Goal: Transaction & Acquisition: Purchase product/service

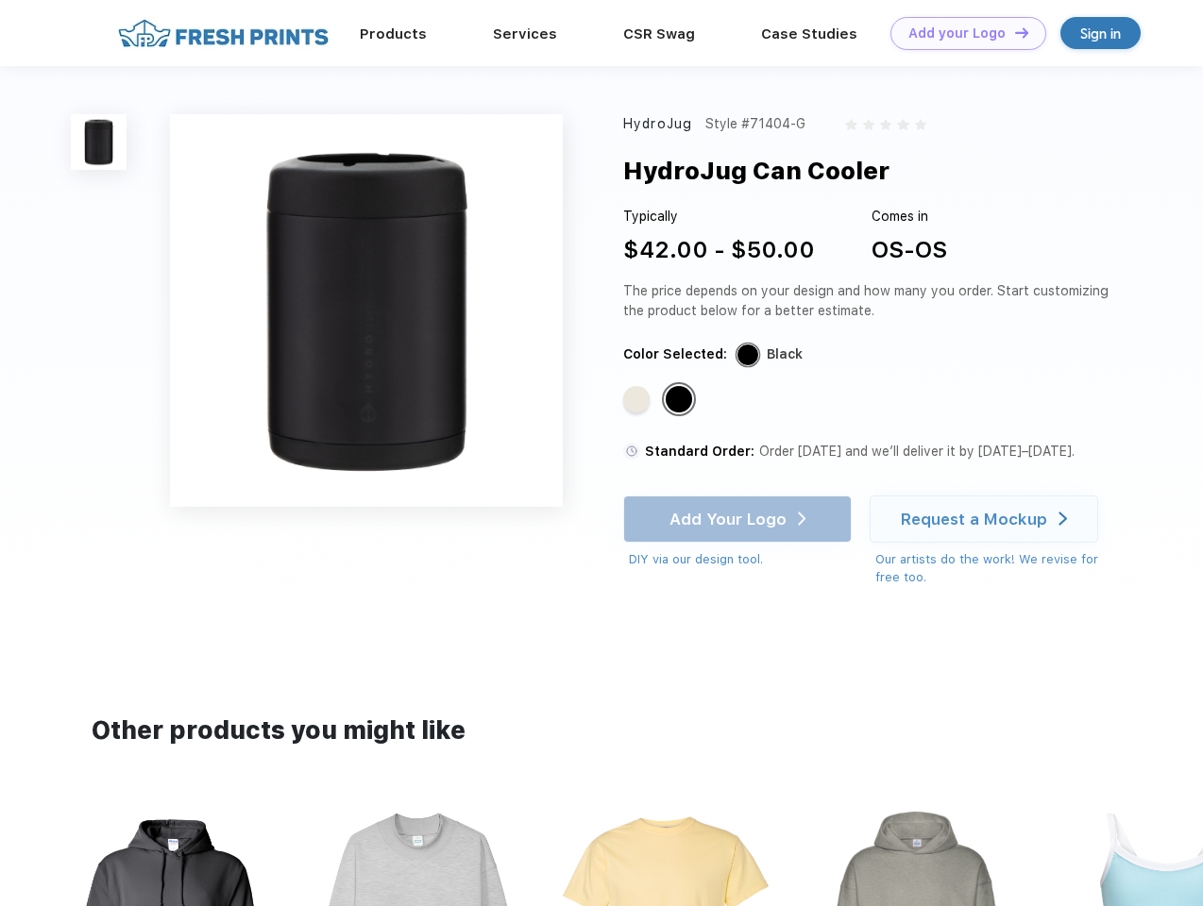
click at [961, 33] on link "Add your Logo Design Tool" at bounding box center [968, 33] width 156 height 33
click at [0, 0] on div "Design Tool" at bounding box center [0, 0] width 0 height 0
click at [1013, 32] on link "Add your Logo Design Tool" at bounding box center [968, 33] width 156 height 33
click at [99, 142] on img at bounding box center [99, 142] width 56 height 56
click at [638, 400] on div "Standard Color" at bounding box center [636, 399] width 26 height 26
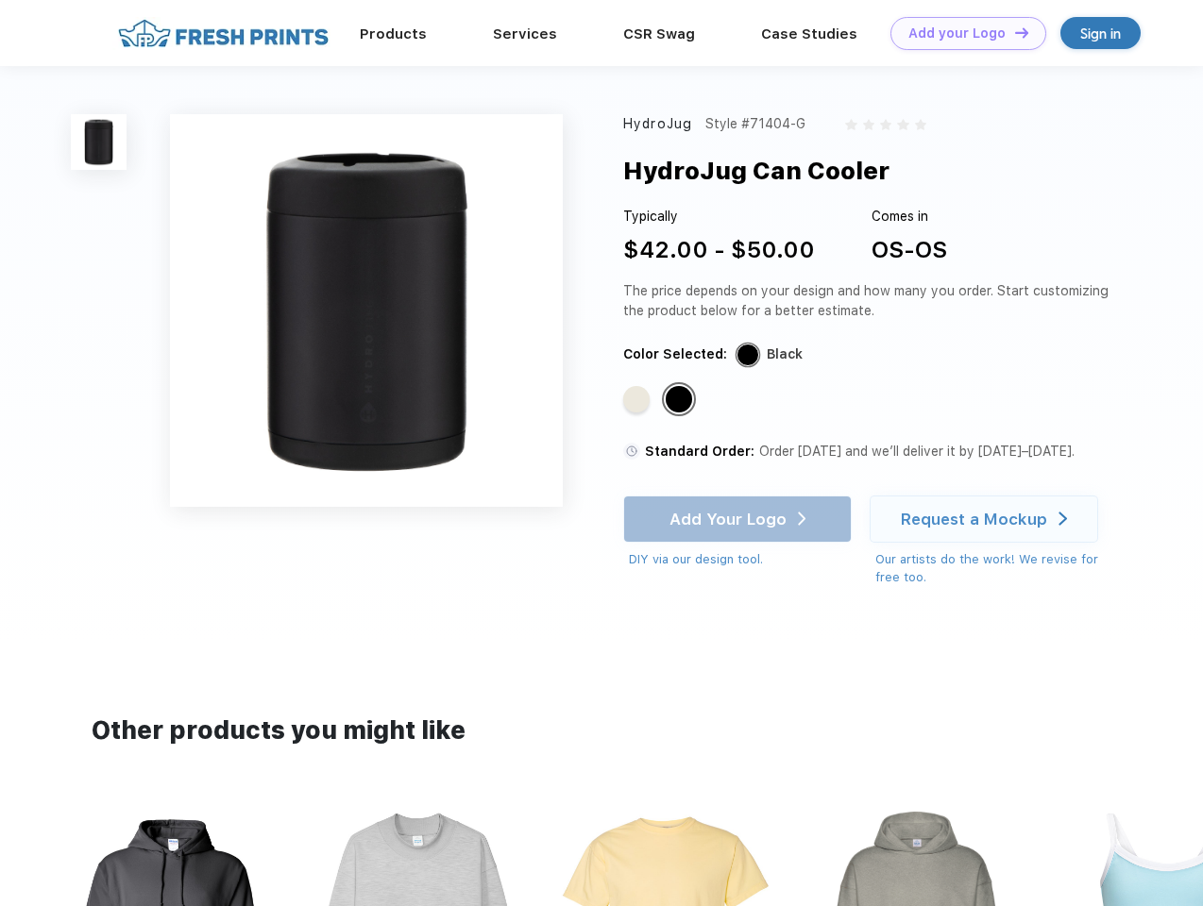
click at [681, 400] on div "Standard Color" at bounding box center [679, 399] width 26 height 26
click at [739, 519] on div "Add Your Logo DIY via our design tool. Ah shoot! This product isn't up in our d…" at bounding box center [737, 533] width 228 height 74
click at [987, 519] on div "Request a Mockup" at bounding box center [974, 519] width 146 height 19
